Goal: Task Accomplishment & Management: Manage account settings

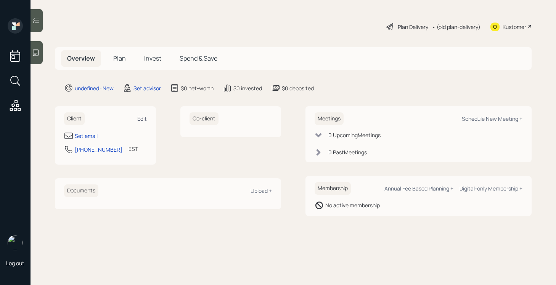
click at [141, 119] on div "Edit" at bounding box center [142, 118] width 10 height 7
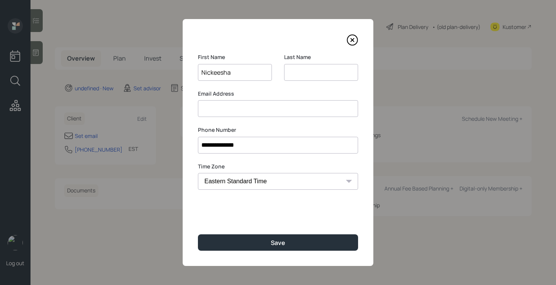
type input "Nickeesha"
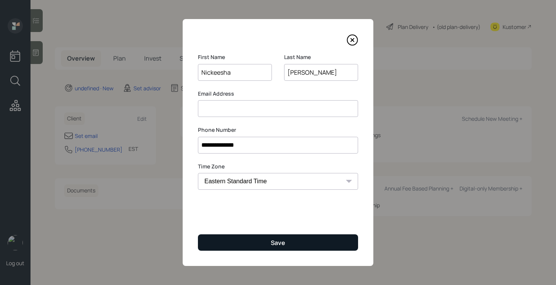
type input "[PERSON_NAME]"
click at [281, 238] on button "Save" at bounding box center [278, 243] width 160 height 16
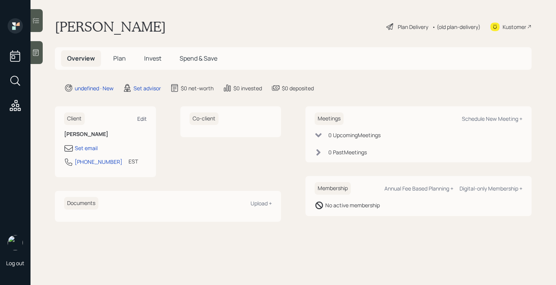
click at [142, 118] on div "Edit" at bounding box center [142, 118] width 10 height 7
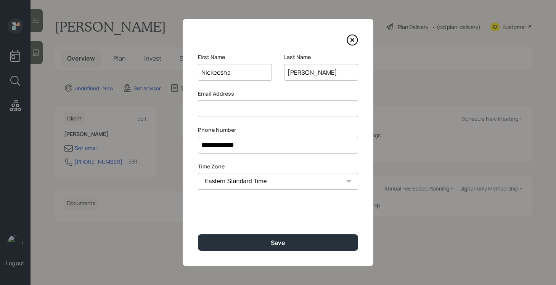
click at [227, 109] on input at bounding box center [278, 108] width 160 height 17
type input "[EMAIL_ADDRESS][DOMAIN_NAME]"
click at [241, 75] on input "Nickeesha" at bounding box center [235, 72] width 74 height 17
type input "[PERSON_NAME]"
click at [228, 108] on input "[EMAIL_ADDRESS][DOMAIN_NAME]" at bounding box center [278, 108] width 160 height 17
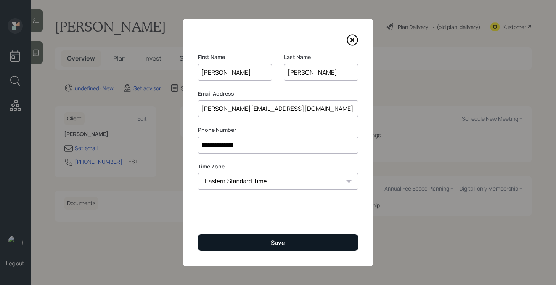
type input "[PERSON_NAME][EMAIL_ADDRESS][DOMAIN_NAME]"
click at [293, 241] on button "Save" at bounding box center [278, 243] width 160 height 16
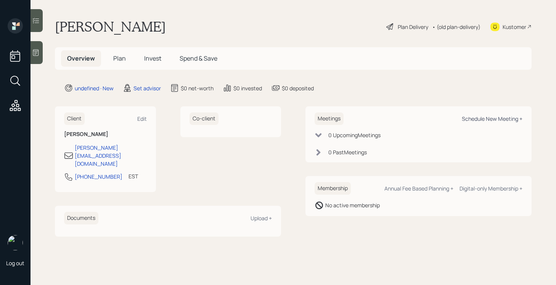
click at [470, 120] on div "Schedule New Meeting +" at bounding box center [492, 118] width 61 height 7
select select "round-[PERSON_NAME]"
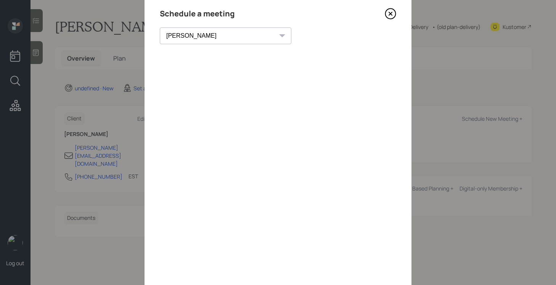
scroll to position [20, 0]
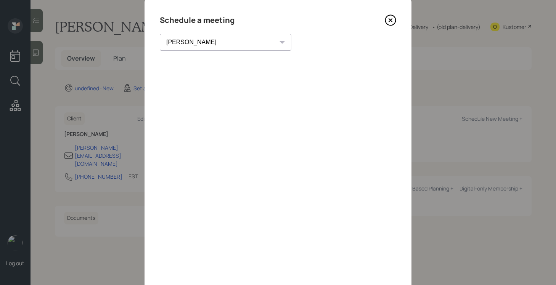
click at [390, 17] on icon at bounding box center [390, 19] width 11 height 11
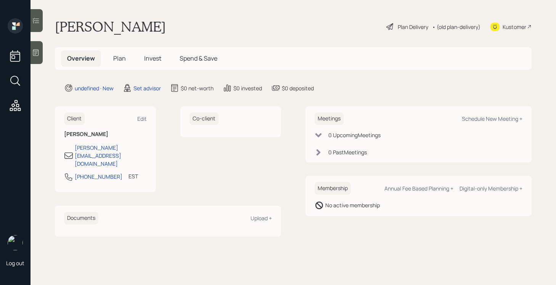
click at [37, 52] on icon at bounding box center [36, 53] width 8 height 8
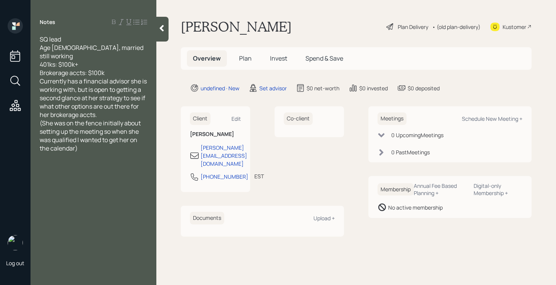
click at [122, 106] on div "Currently has a financial advisor she is working with, but is open to getting a…" at bounding box center [94, 98] width 108 height 42
click at [109, 69] on div "Brokerage accts: $100k" at bounding box center [94, 73] width 108 height 8
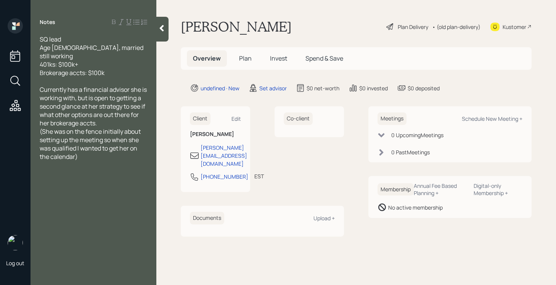
click at [165, 23] on div at bounding box center [162, 29] width 12 height 25
